Goal: Task Accomplishment & Management: Use online tool/utility

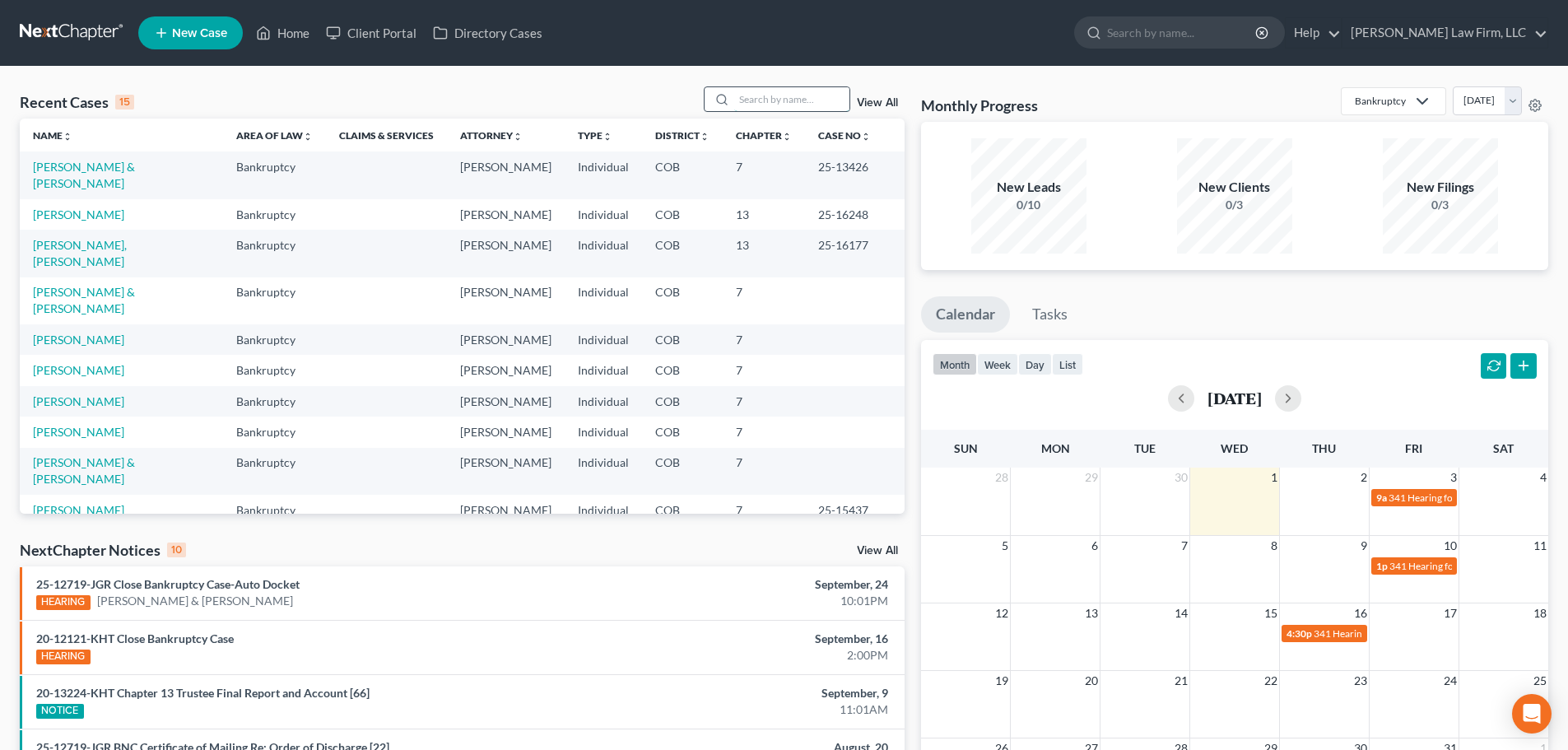
click at [779, 96] on input "search" at bounding box center [792, 99] width 115 height 23
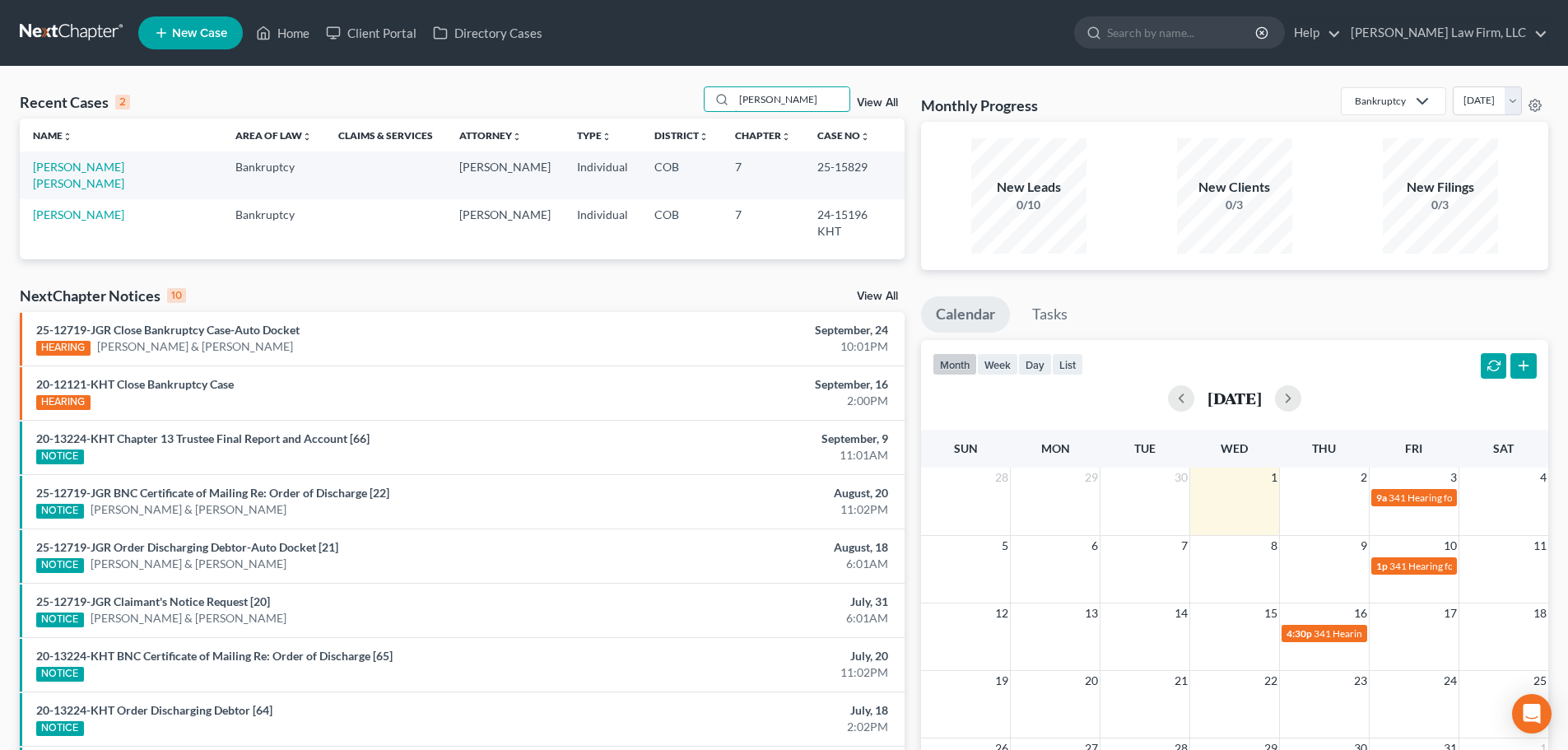
type input "[PERSON_NAME]"
click at [95, 207] on link "[PERSON_NAME]" at bounding box center [78, 214] width 91 height 14
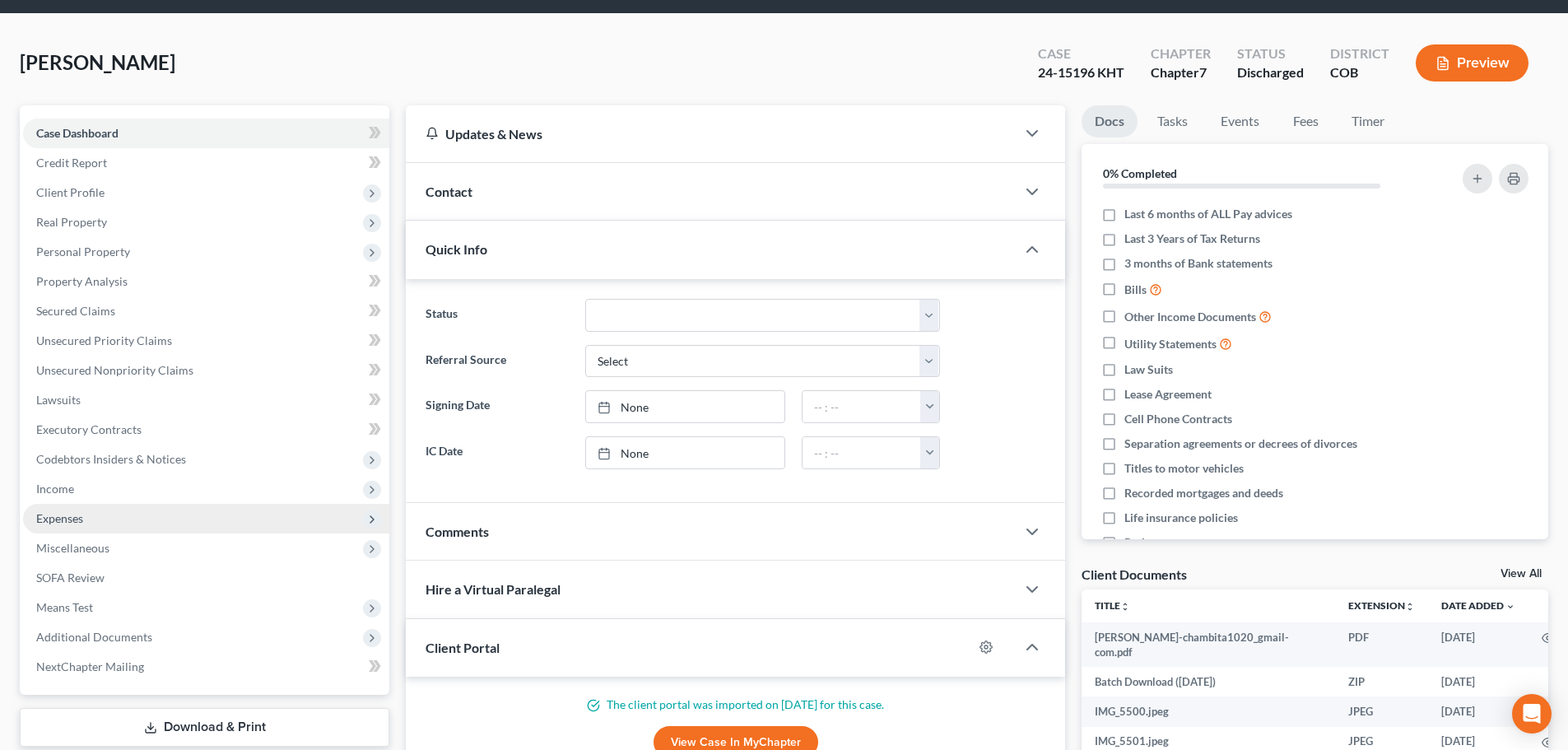
scroll to position [82, 0]
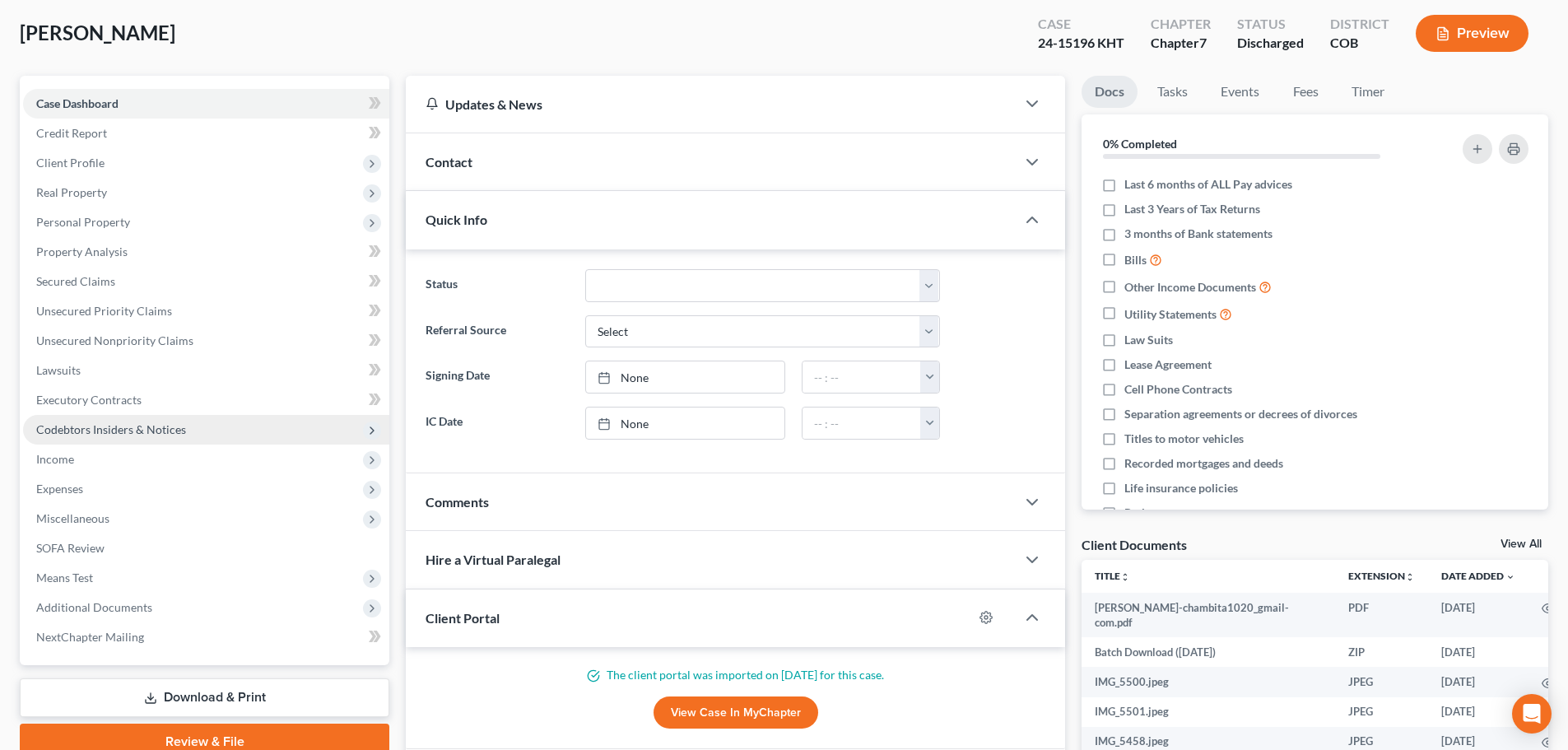
click at [126, 426] on span "Codebtors Insiders & Notices" at bounding box center [110, 429] width 150 height 14
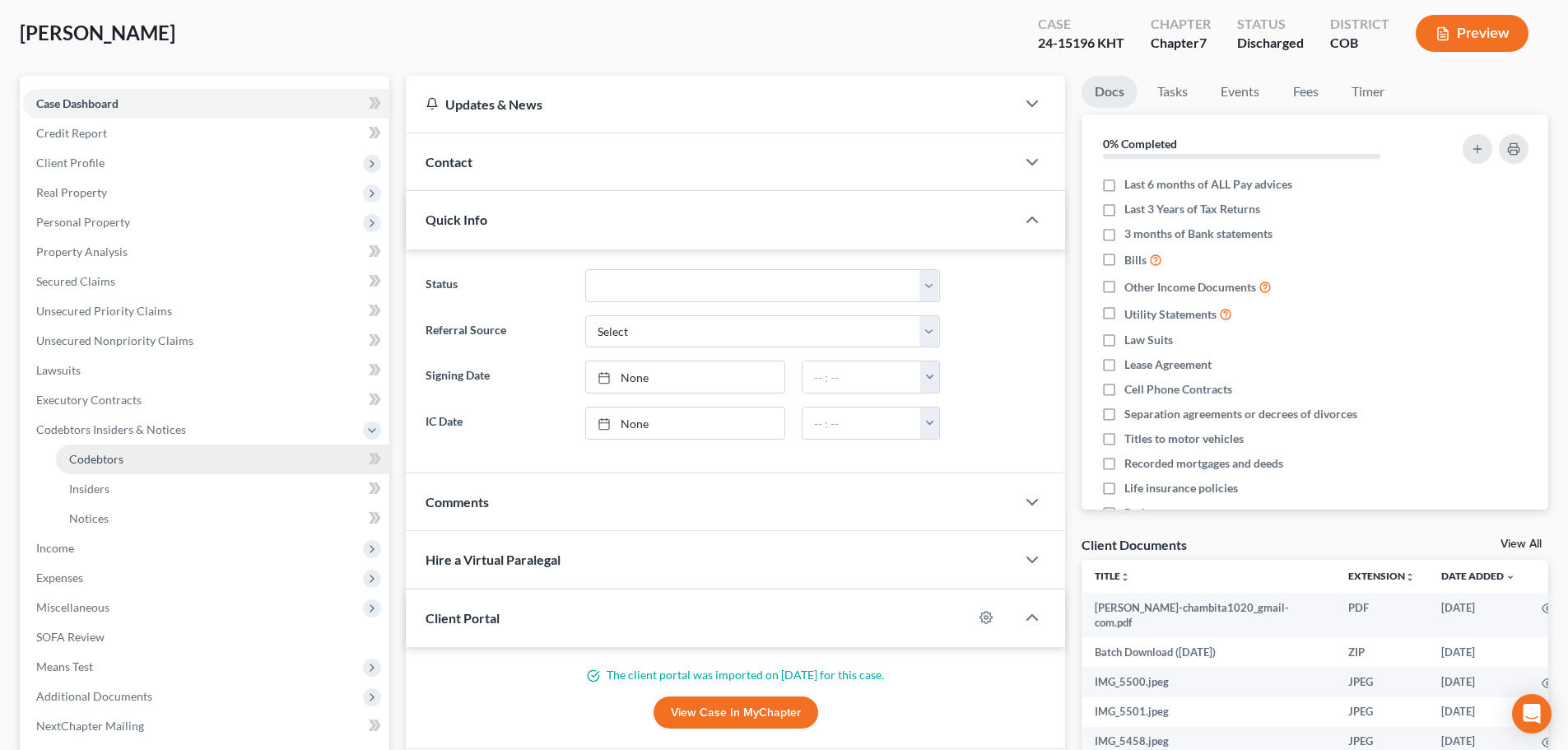
click at [150, 453] on link "Codebtors" at bounding box center [222, 460] width 333 height 29
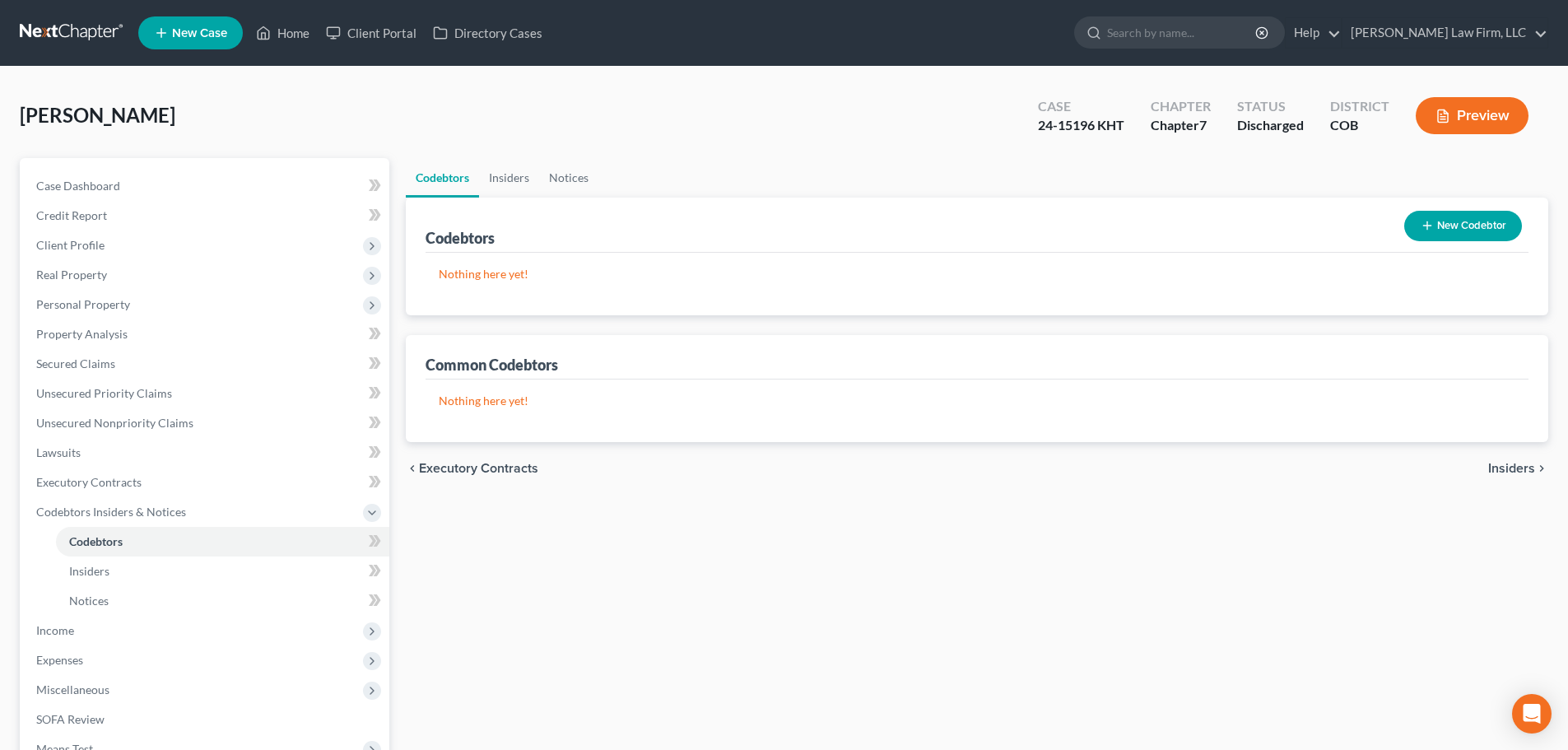
click at [76, 24] on link at bounding box center [72, 33] width 106 height 29
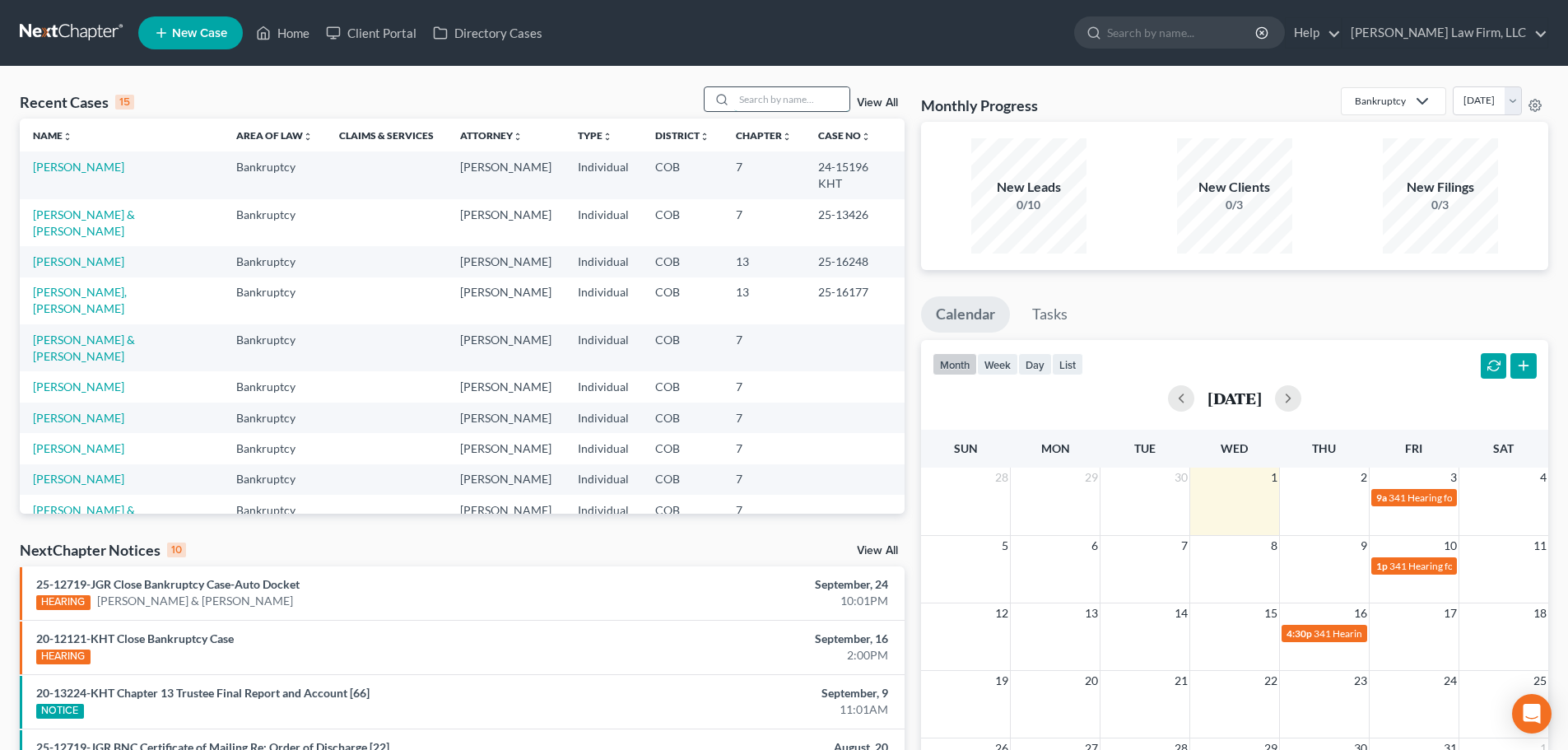
click at [814, 108] on input "search" at bounding box center [792, 99] width 115 height 23
type input "gonzalez"
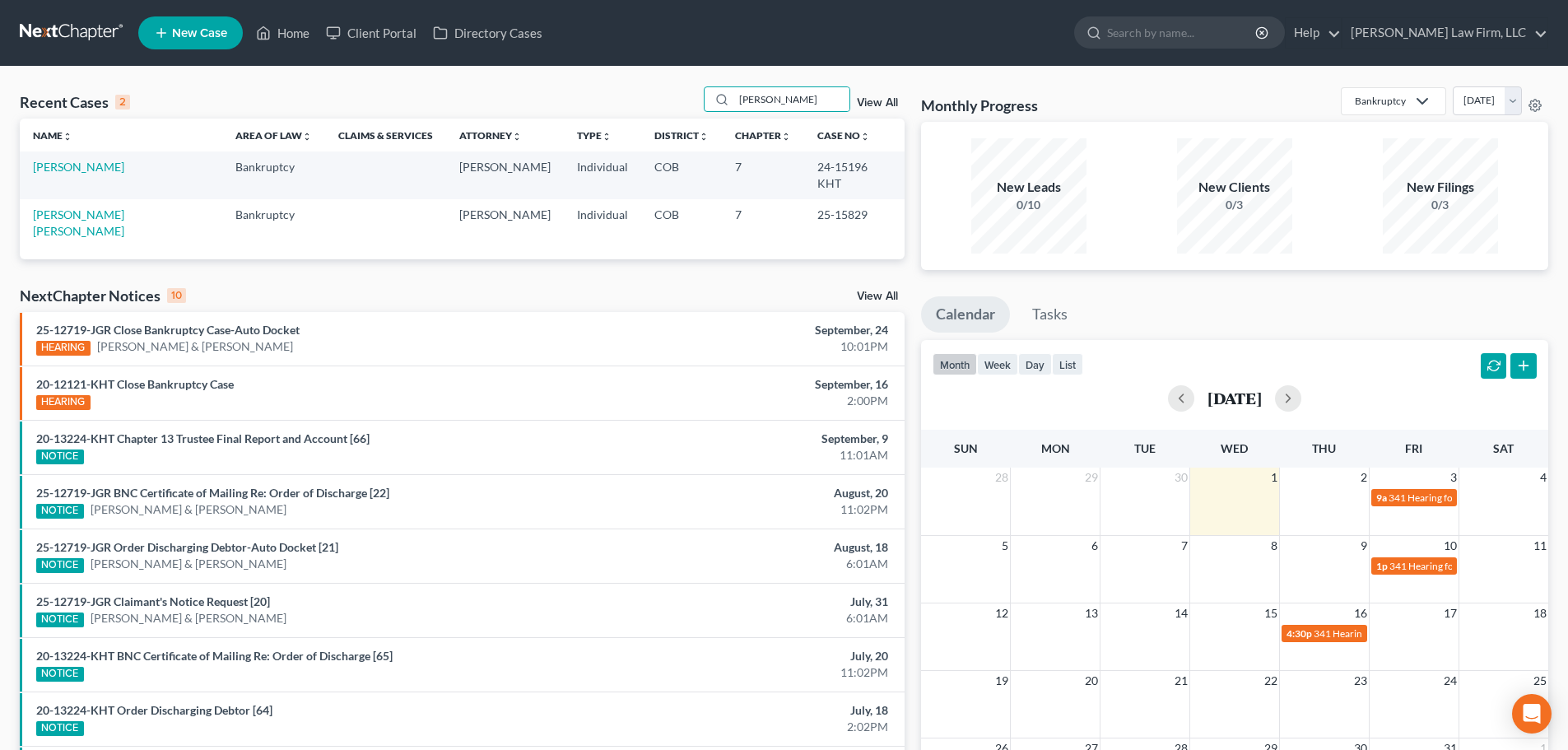
click at [125, 207] on td "[PERSON_NAME] [PERSON_NAME]" at bounding box center [120, 223] width 202 height 47
click at [124, 207] on link "[PERSON_NAME] [PERSON_NAME]" at bounding box center [78, 222] width 91 height 30
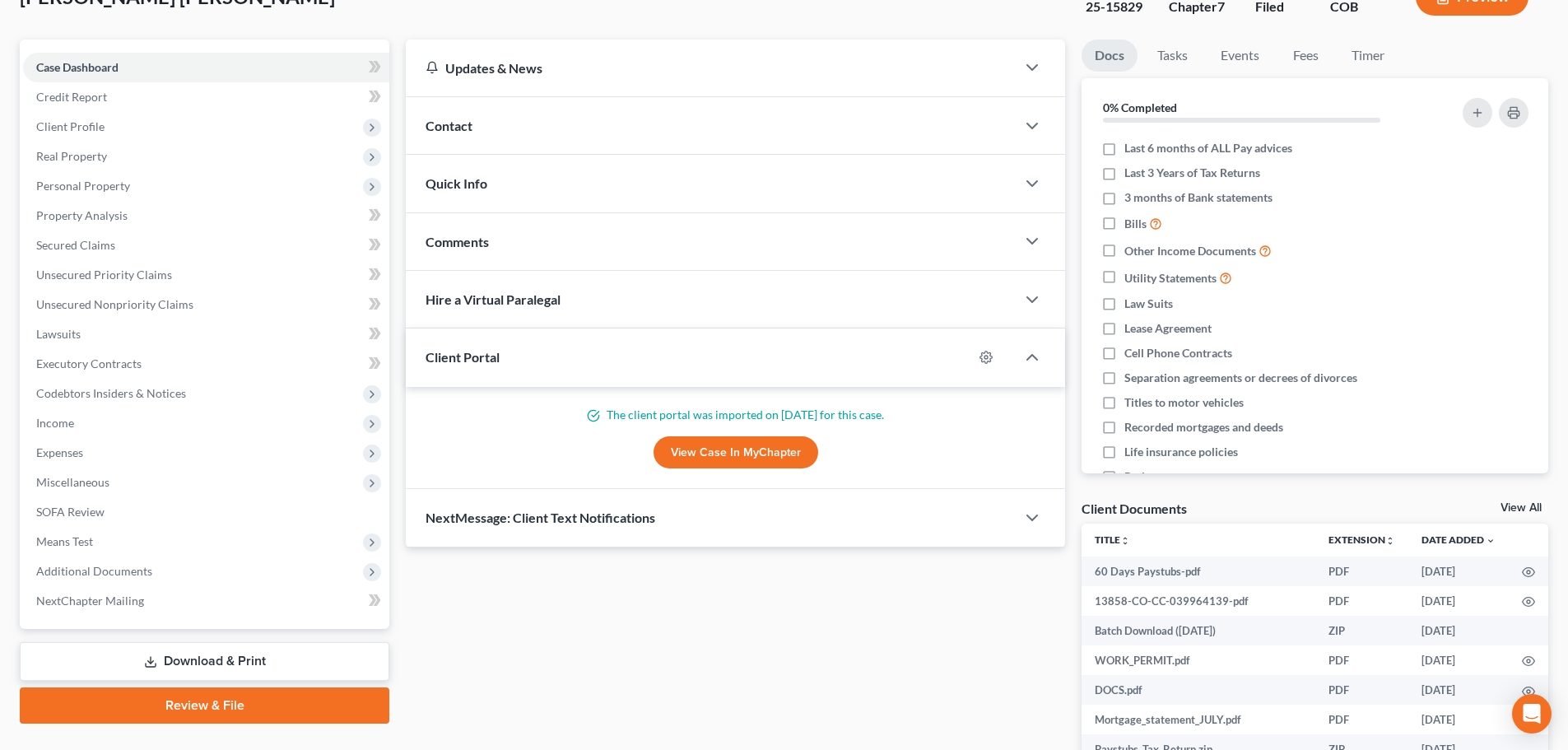
scroll to position [164, 0]
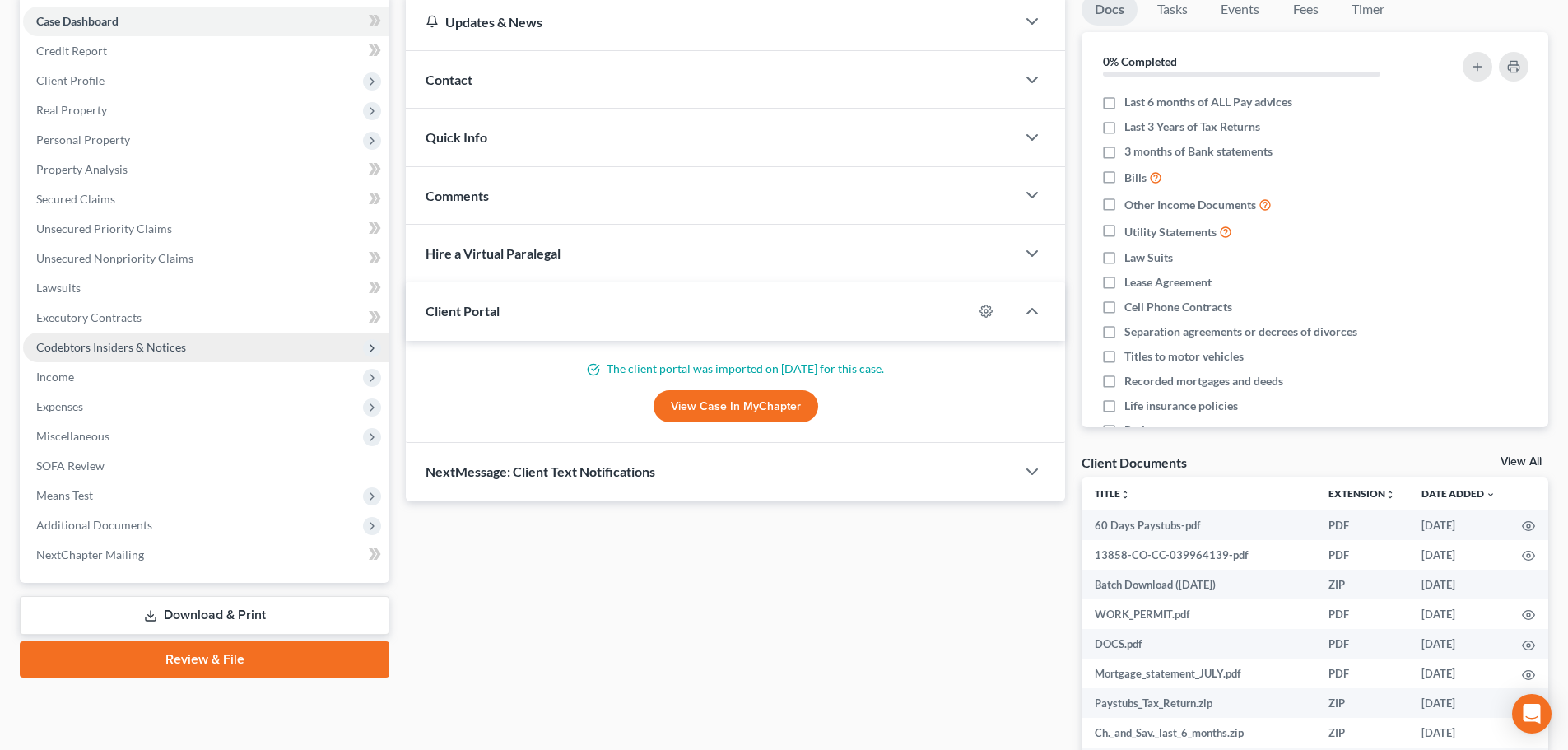
click at [123, 338] on span "Codebtors Insiders & Notices" at bounding box center [206, 347] width 367 height 29
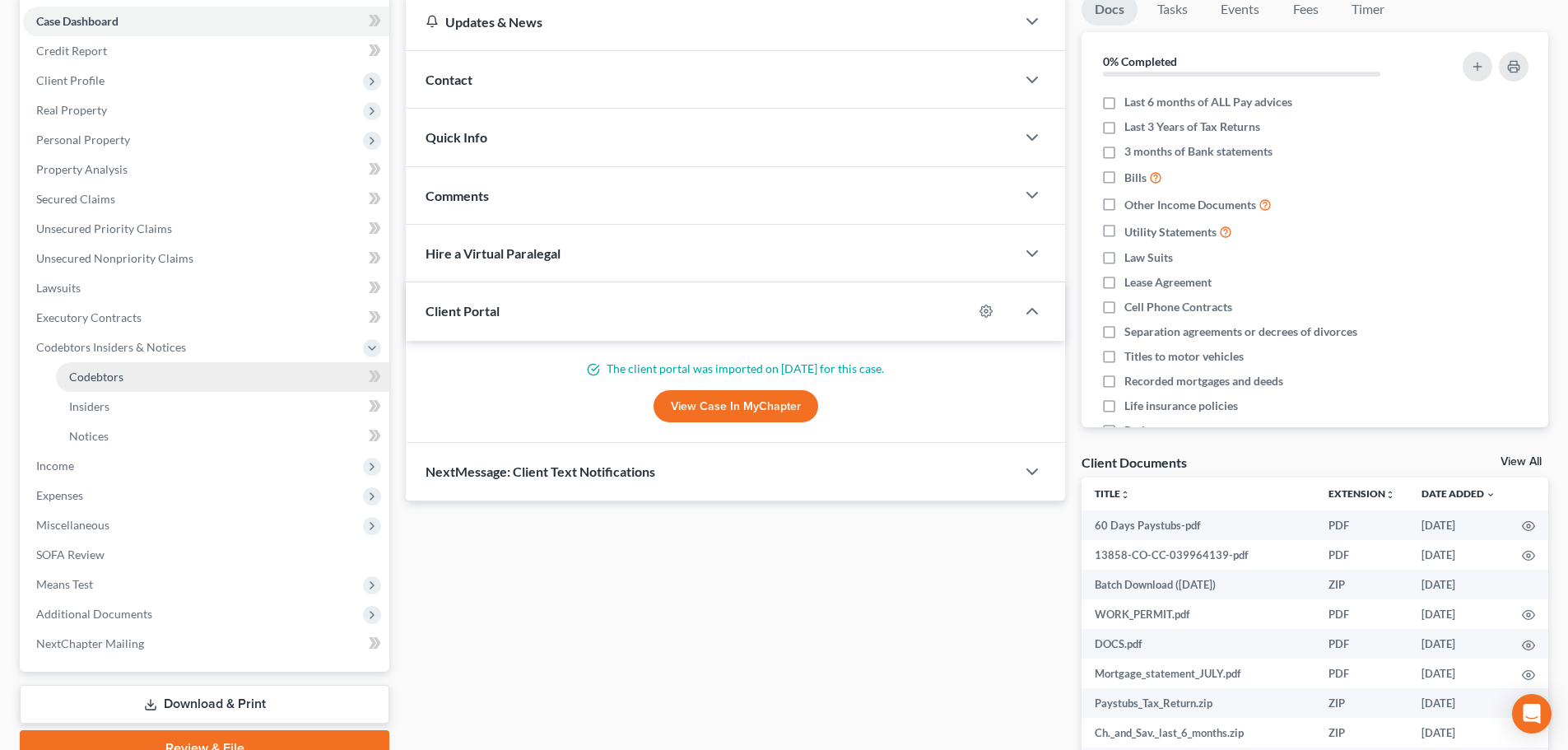
click at [120, 375] on span "Codebtors" at bounding box center [97, 376] width 55 height 14
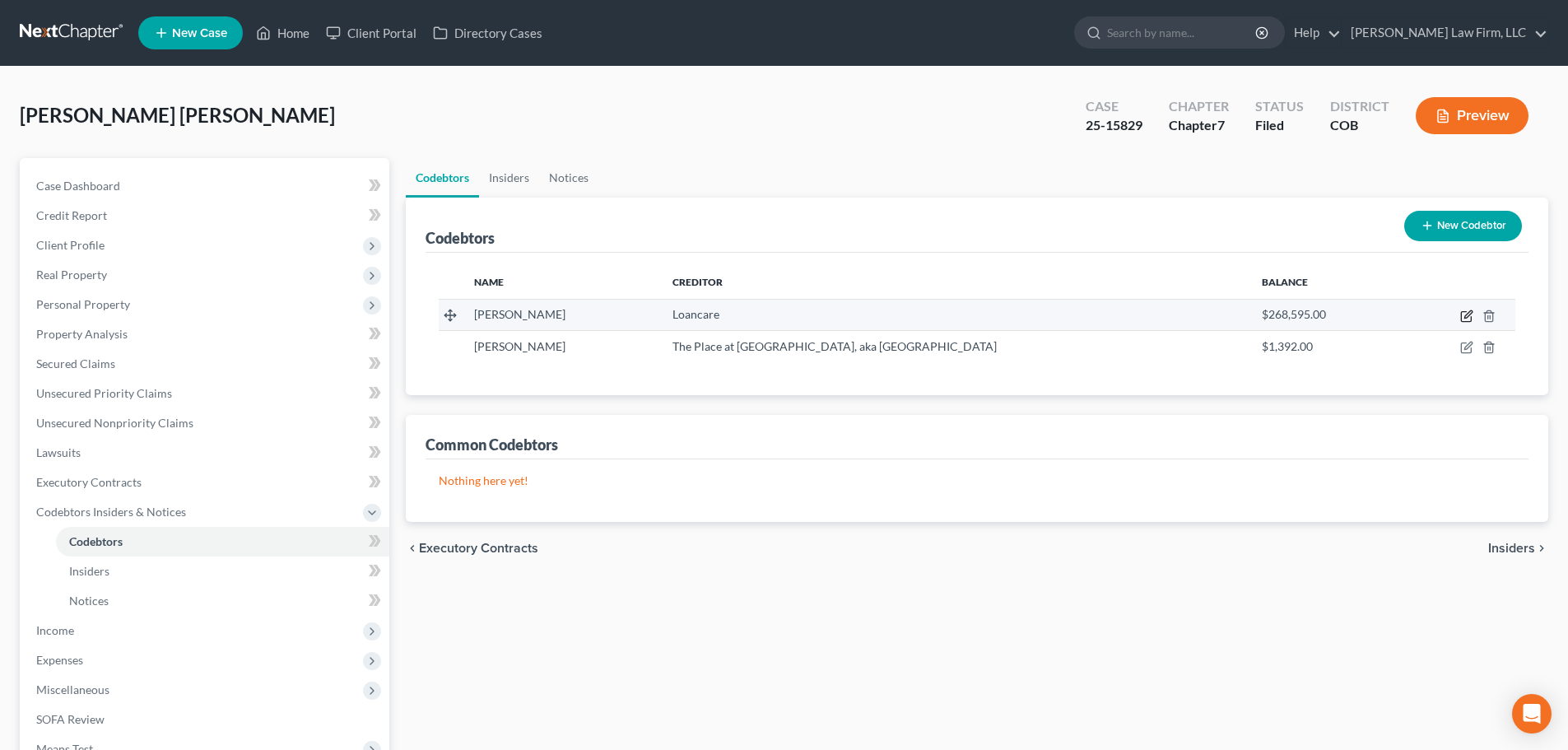
click at [1468, 319] on icon "button" at bounding box center [1465, 316] width 13 height 13
select select "5"
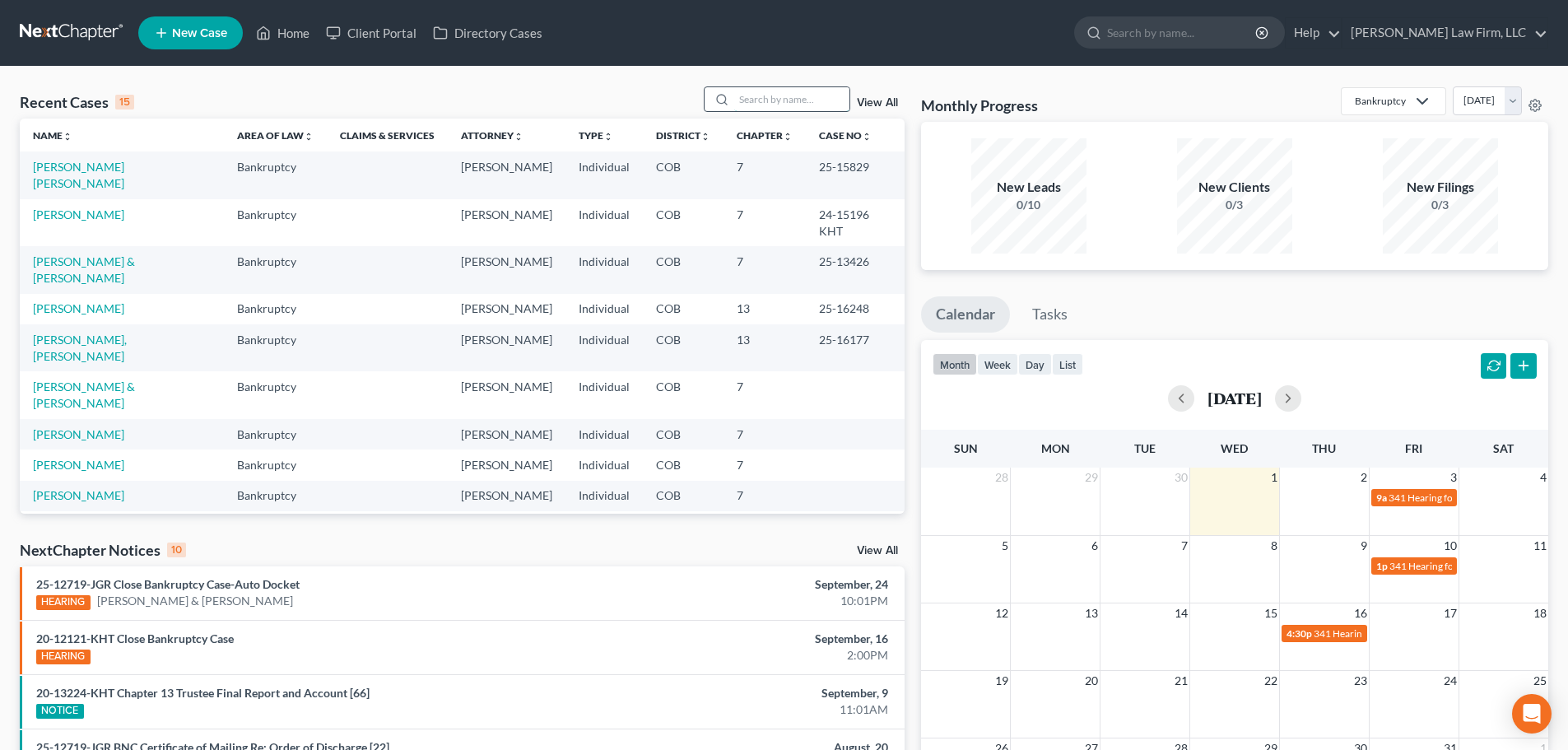
click at [804, 100] on input "search" at bounding box center [792, 99] width 115 height 23
type input "sell"
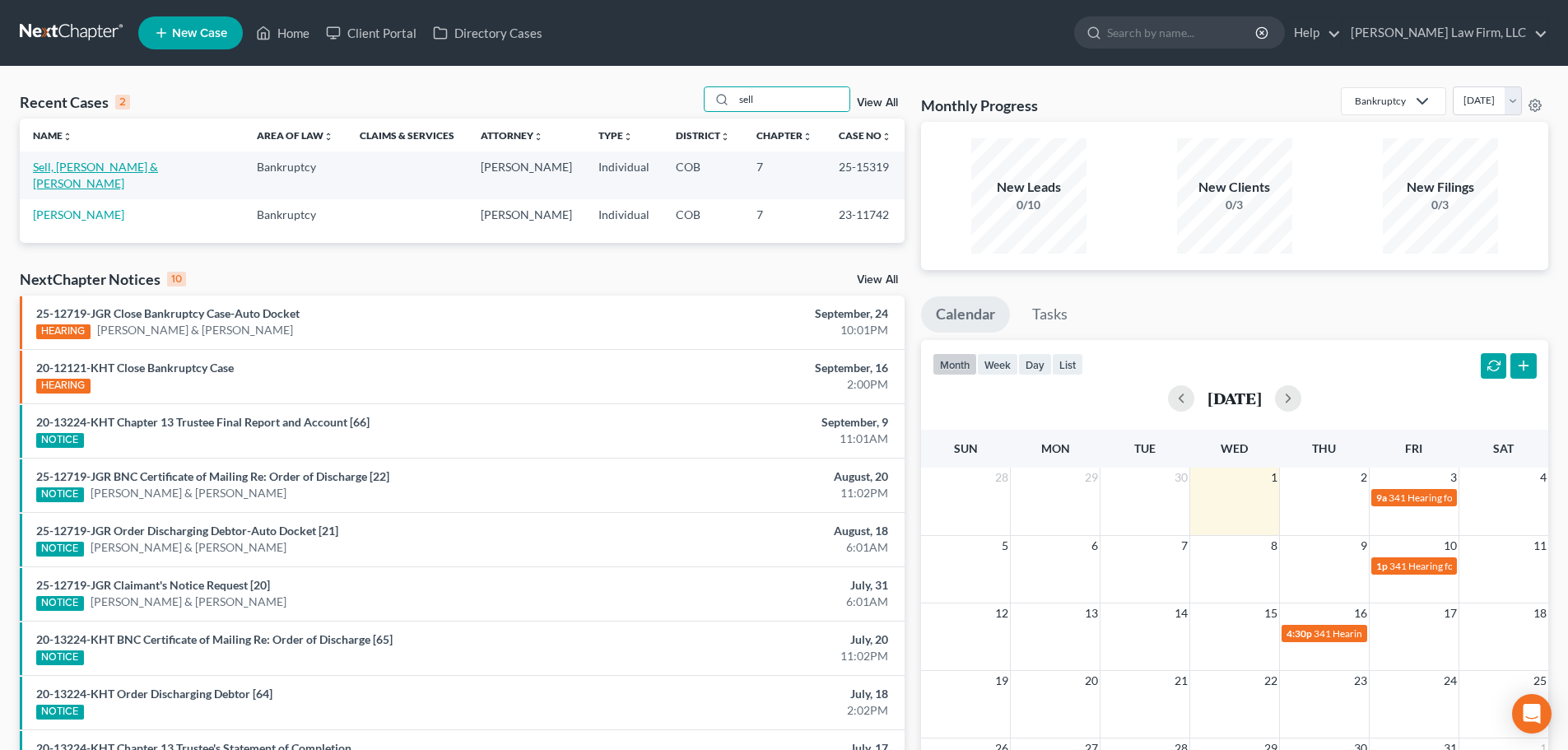
click at [127, 163] on link "Sell, Jerrod & Sarah" at bounding box center [96, 174] width 125 height 30
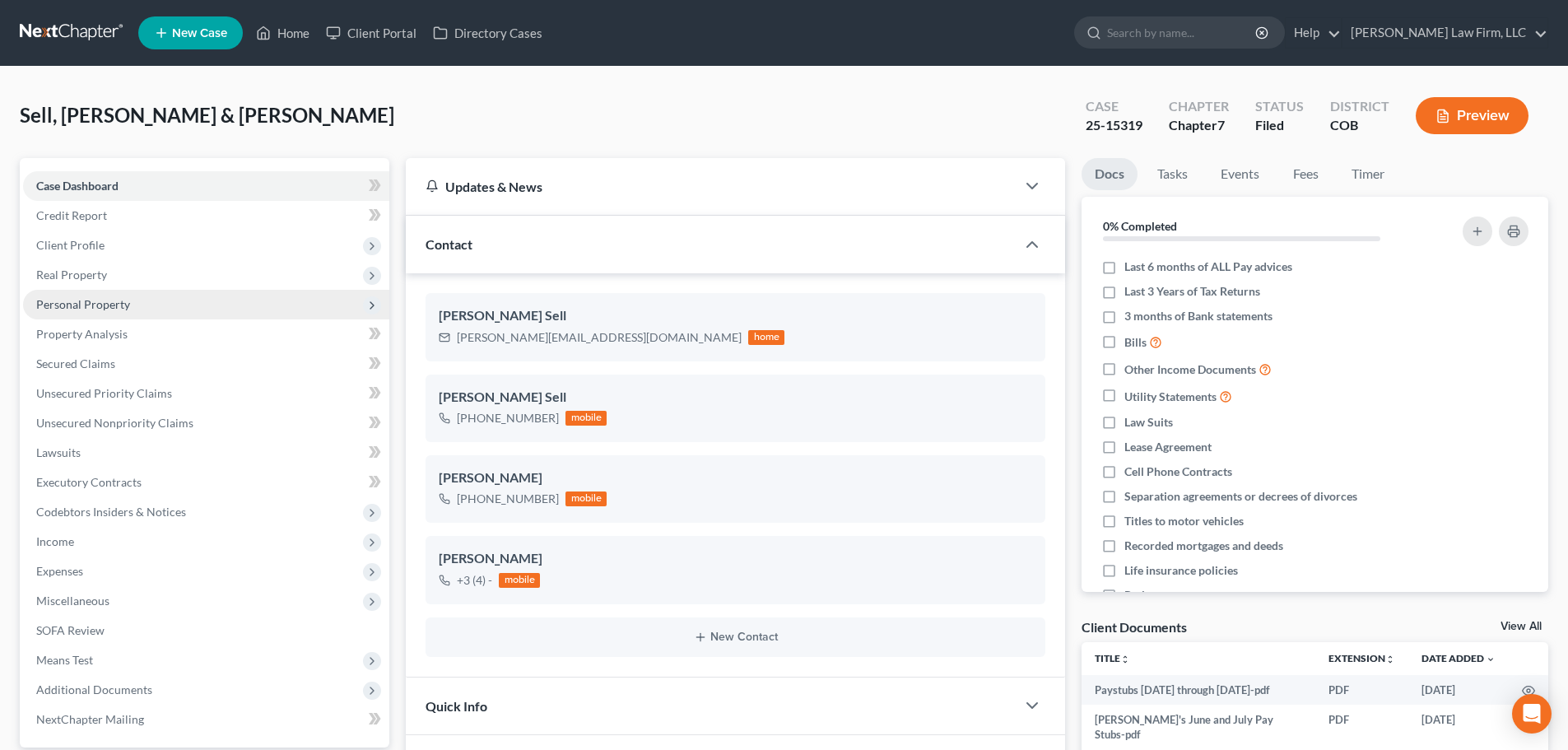
click at [163, 307] on span "Personal Property" at bounding box center [206, 304] width 367 height 29
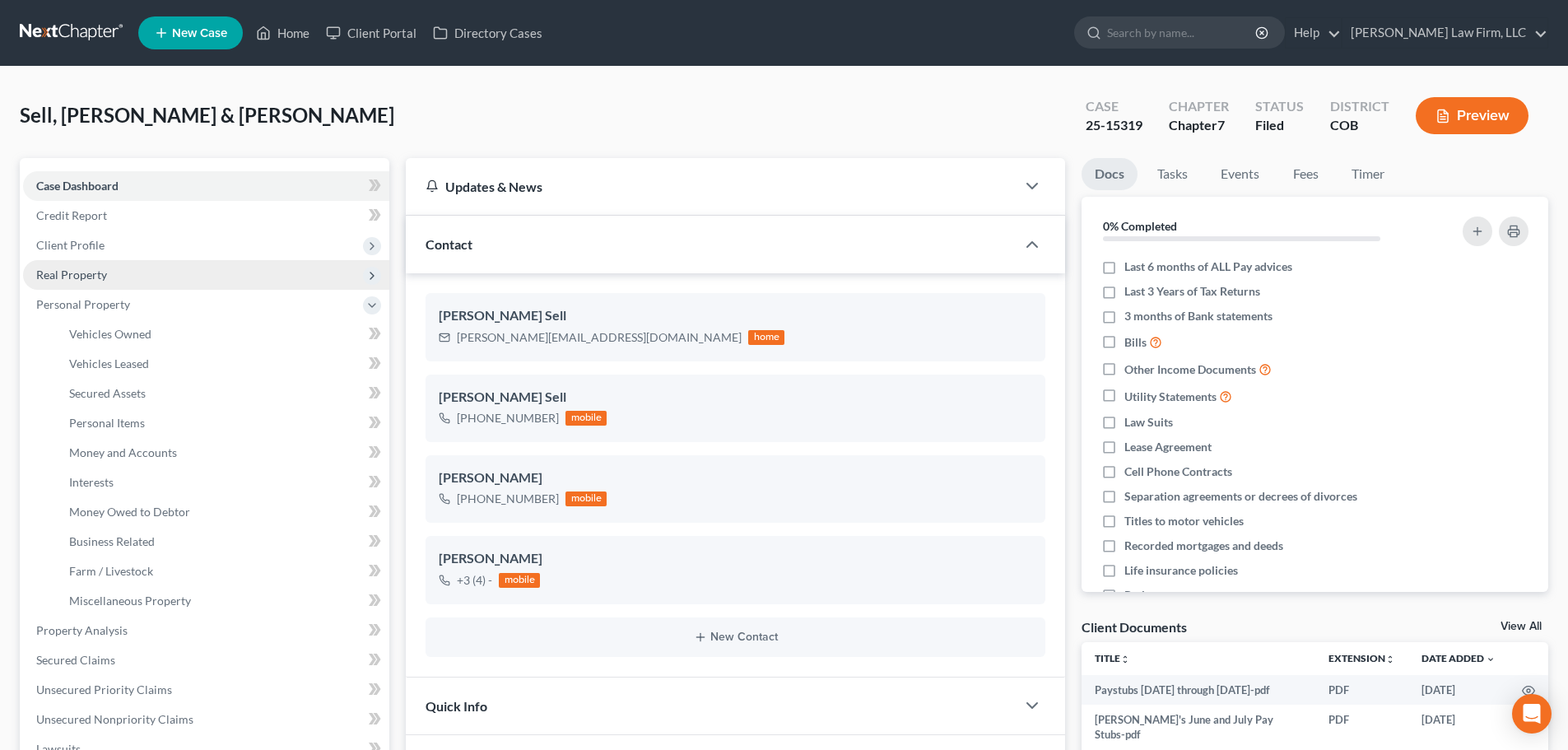
click at [207, 276] on span "Real Property" at bounding box center [206, 275] width 367 height 29
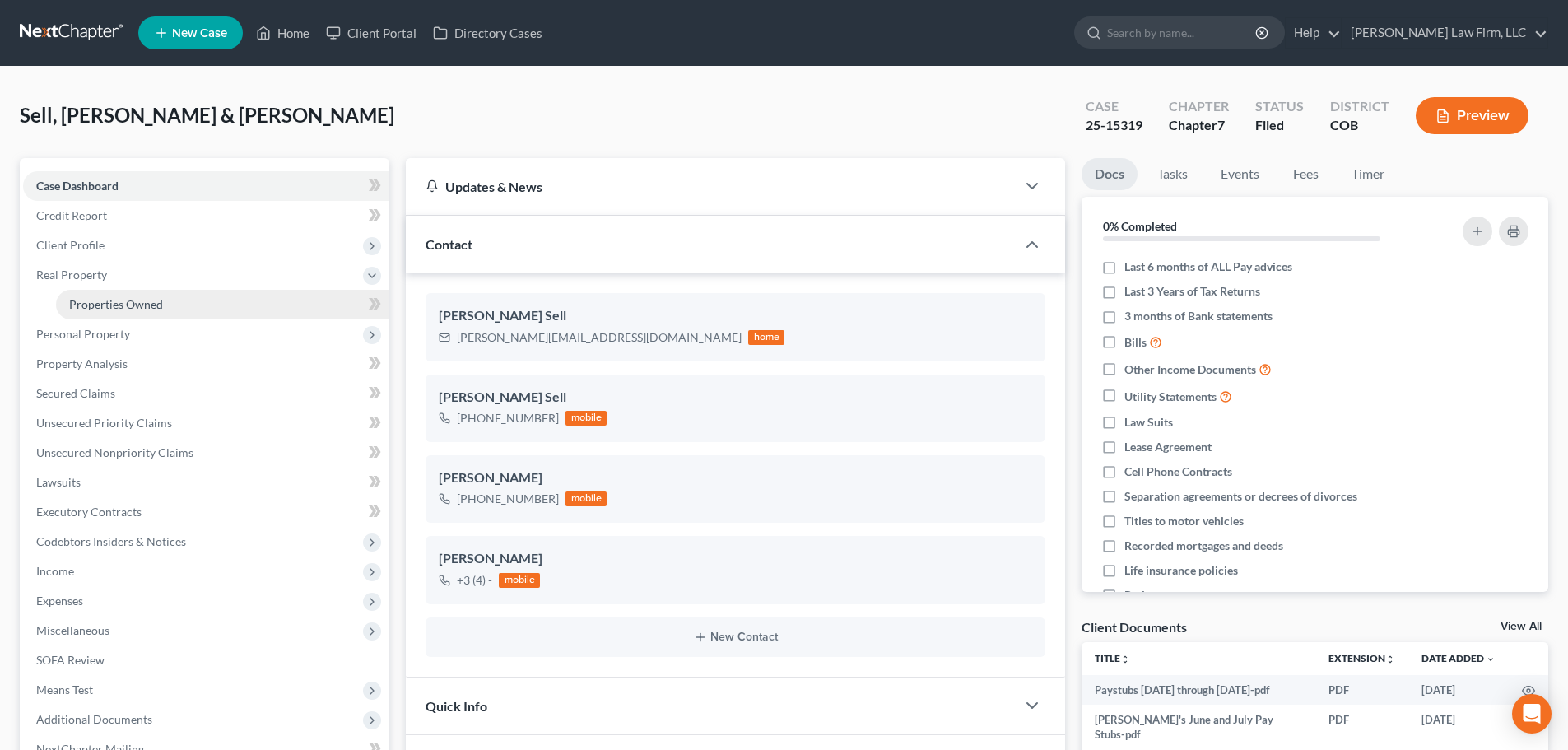
click at [174, 310] on link "Properties Owned" at bounding box center [222, 304] width 333 height 29
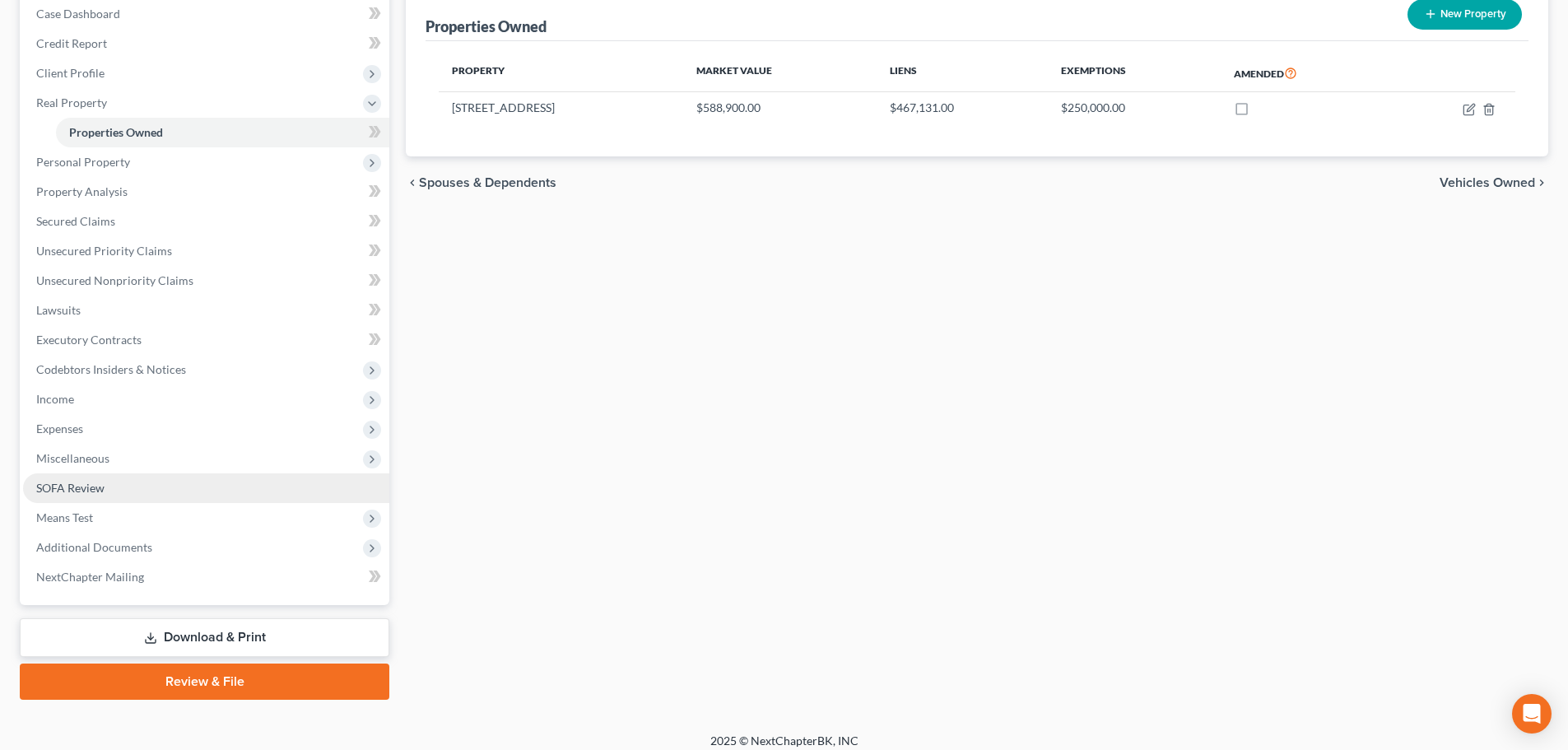
scroll to position [185, 0]
